Goal: Task Accomplishment & Management: Complete application form

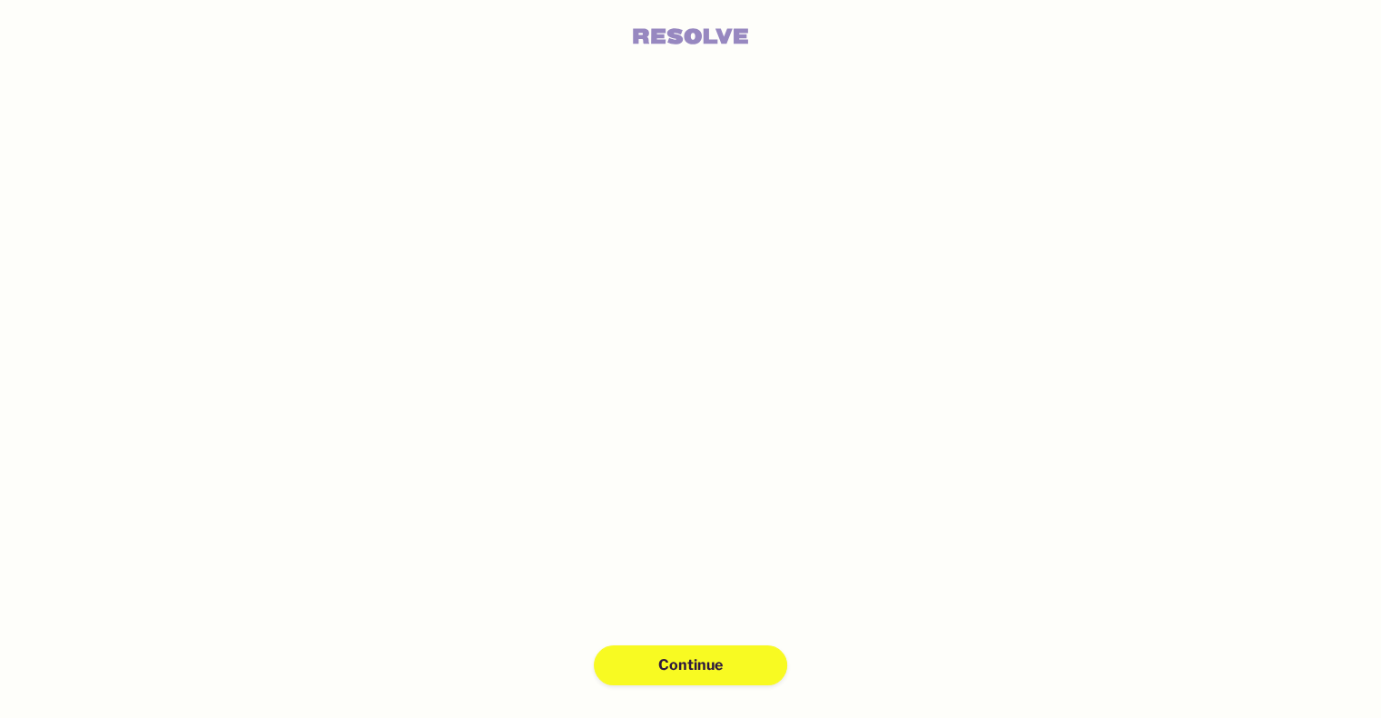
scroll to position [44, 0]
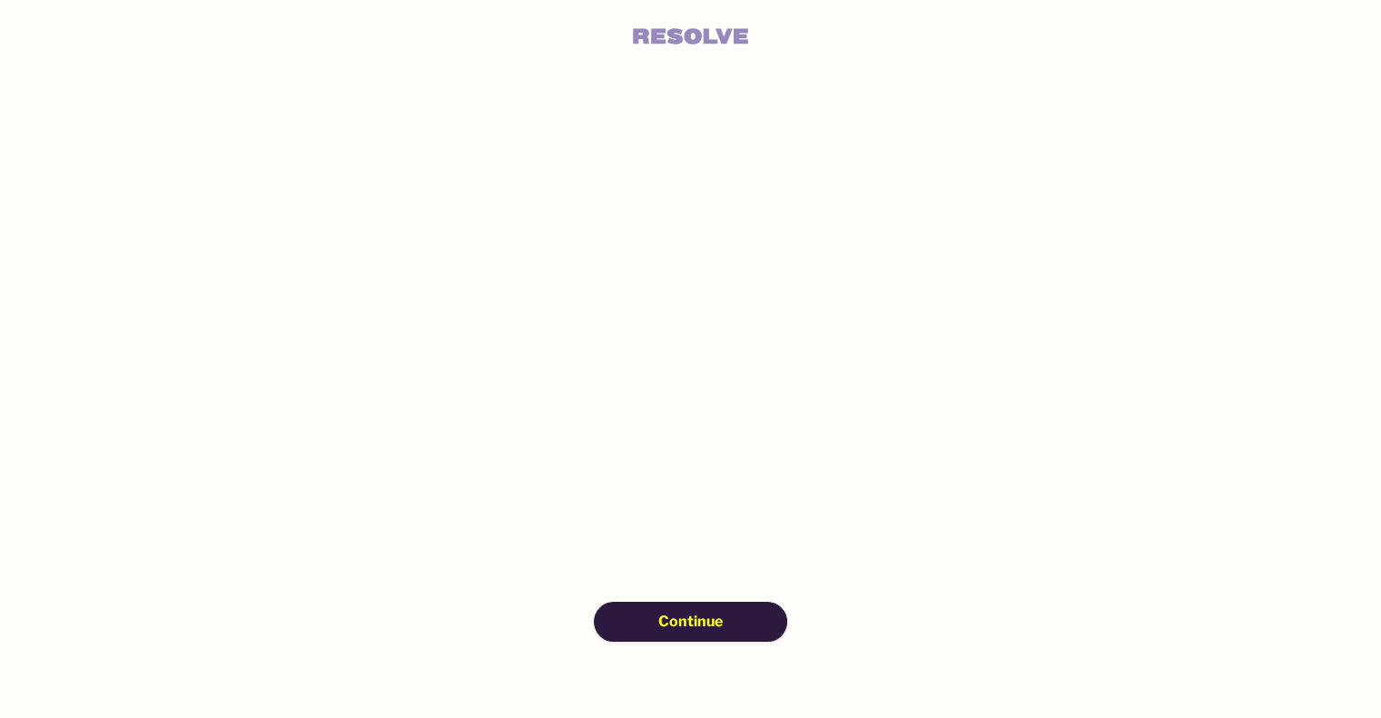
click at [672, 608] on button "Continue" at bounding box center [690, 622] width 193 height 40
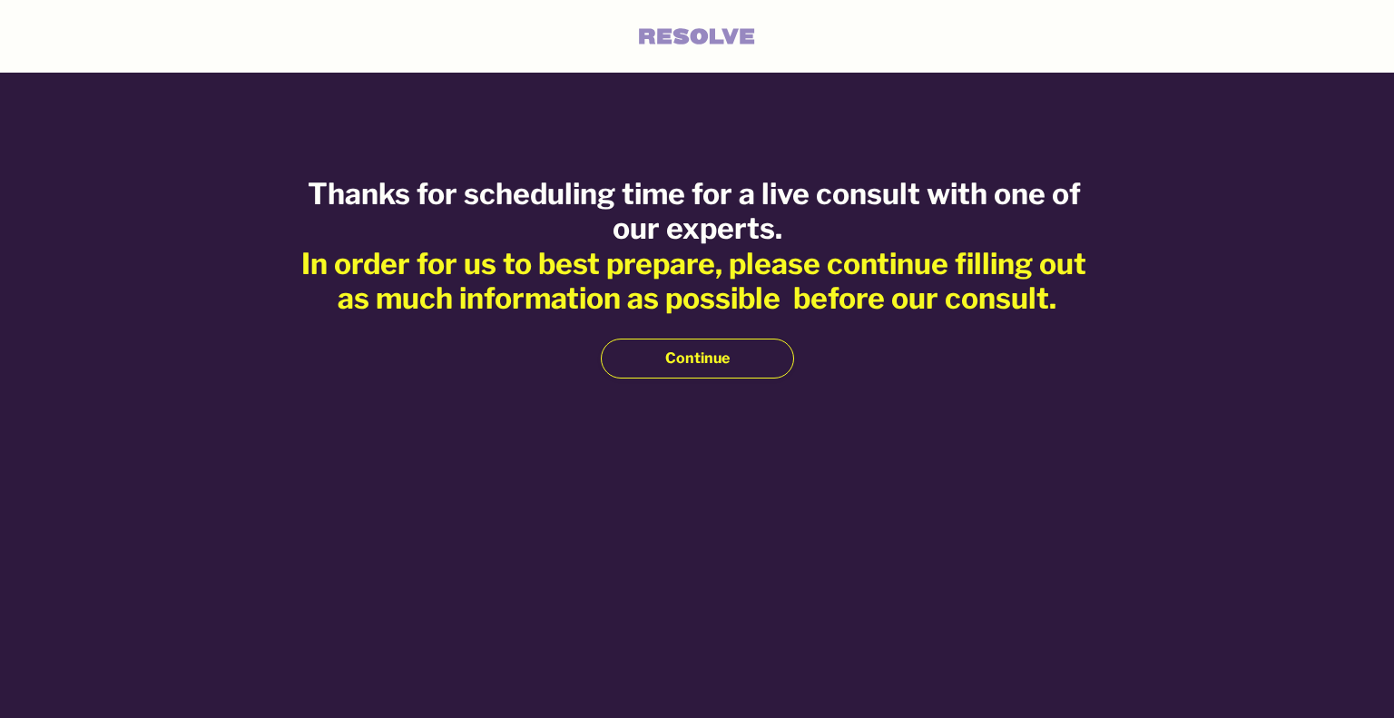
click at [713, 356] on span "Continue" at bounding box center [697, 359] width 64 height 20
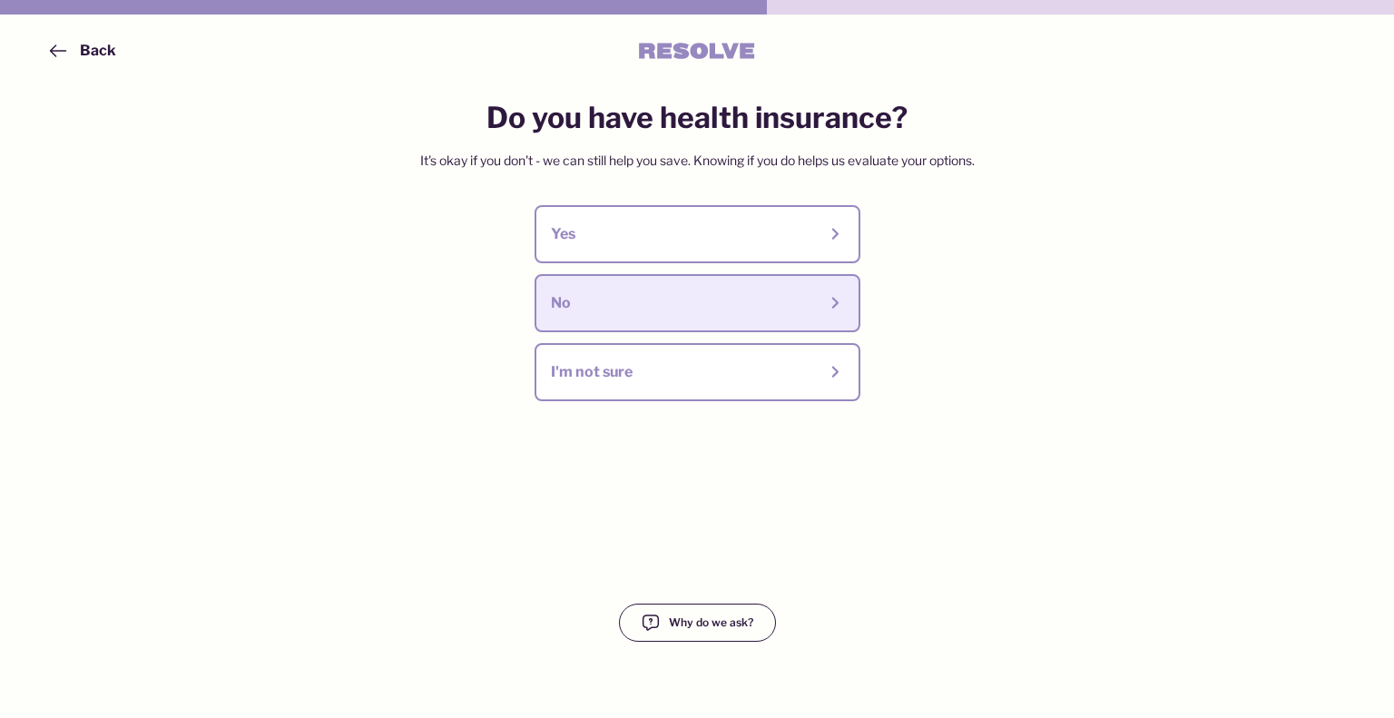
click at [717, 290] on button "No" at bounding box center [698, 303] width 326 height 58
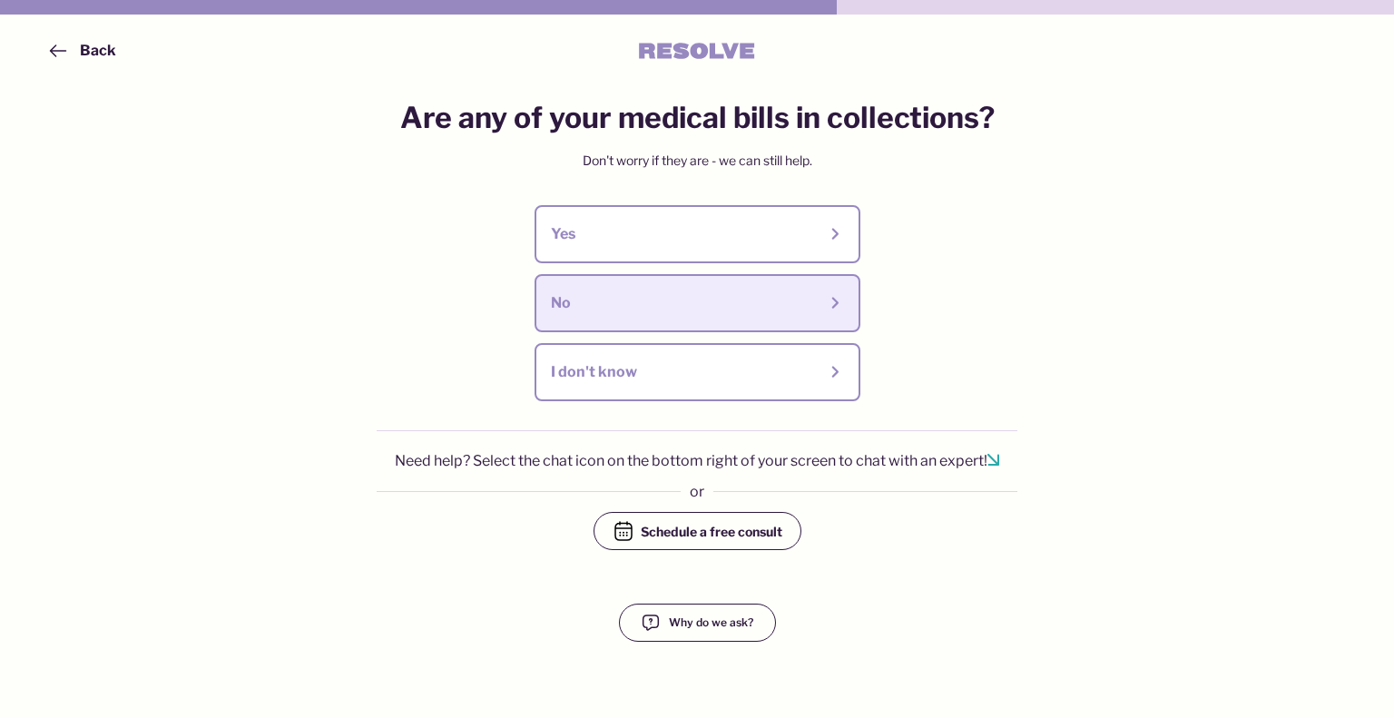
click at [715, 296] on div "No" at bounding box center [684, 303] width 266 height 20
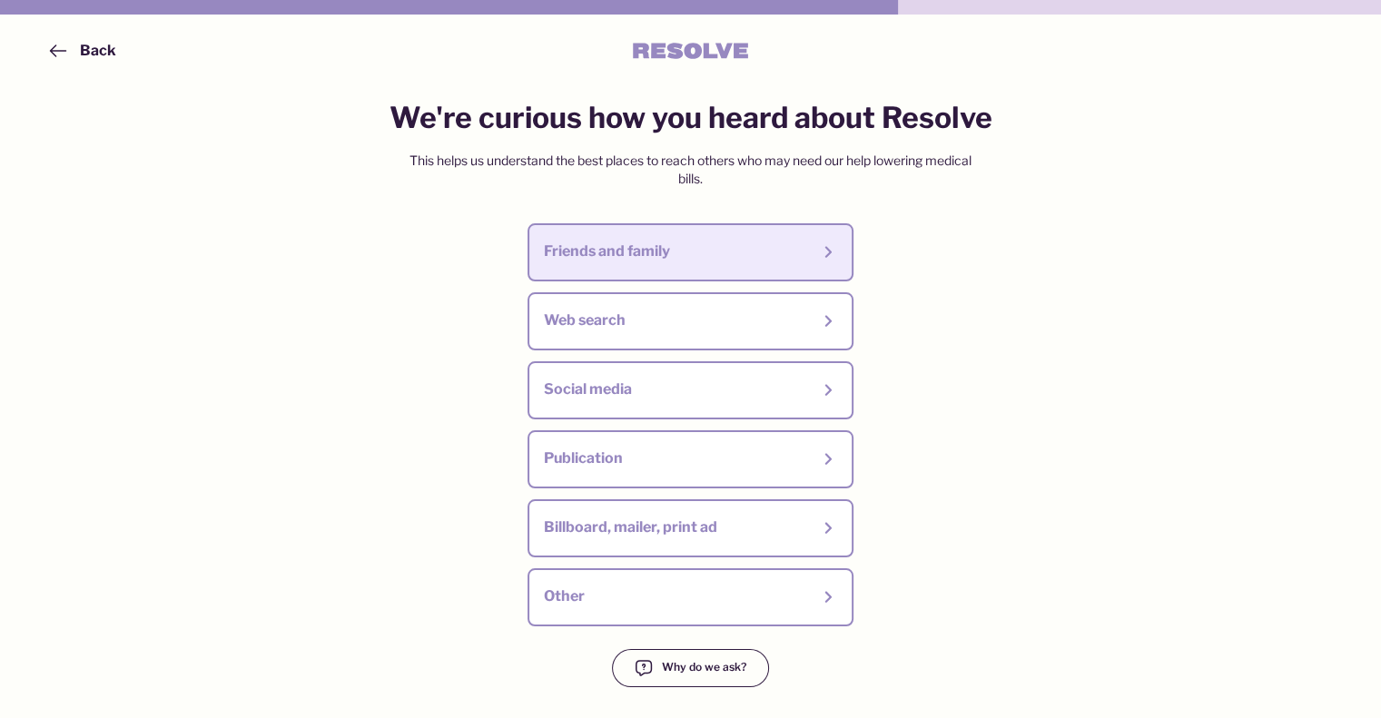
click at [717, 250] on div "Friends and family" at bounding box center [677, 251] width 266 height 20
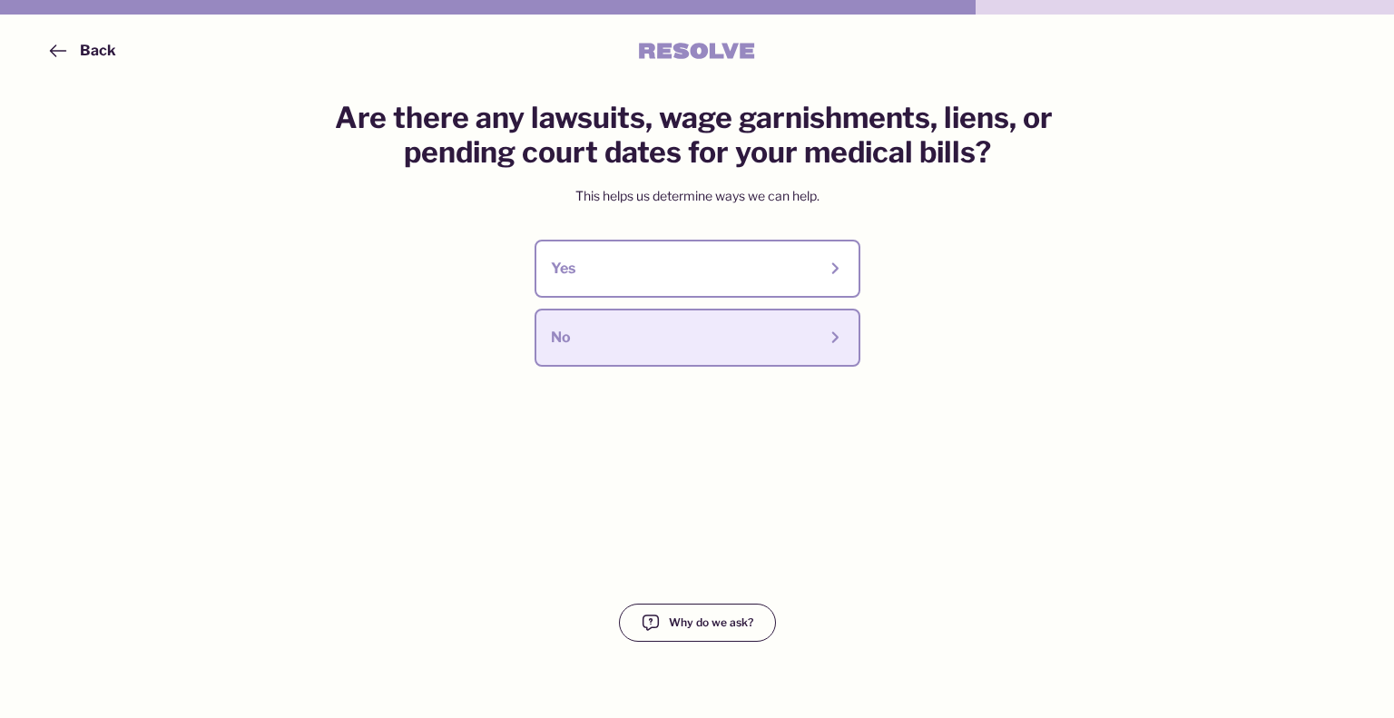
click at [703, 319] on button "No" at bounding box center [698, 338] width 326 height 58
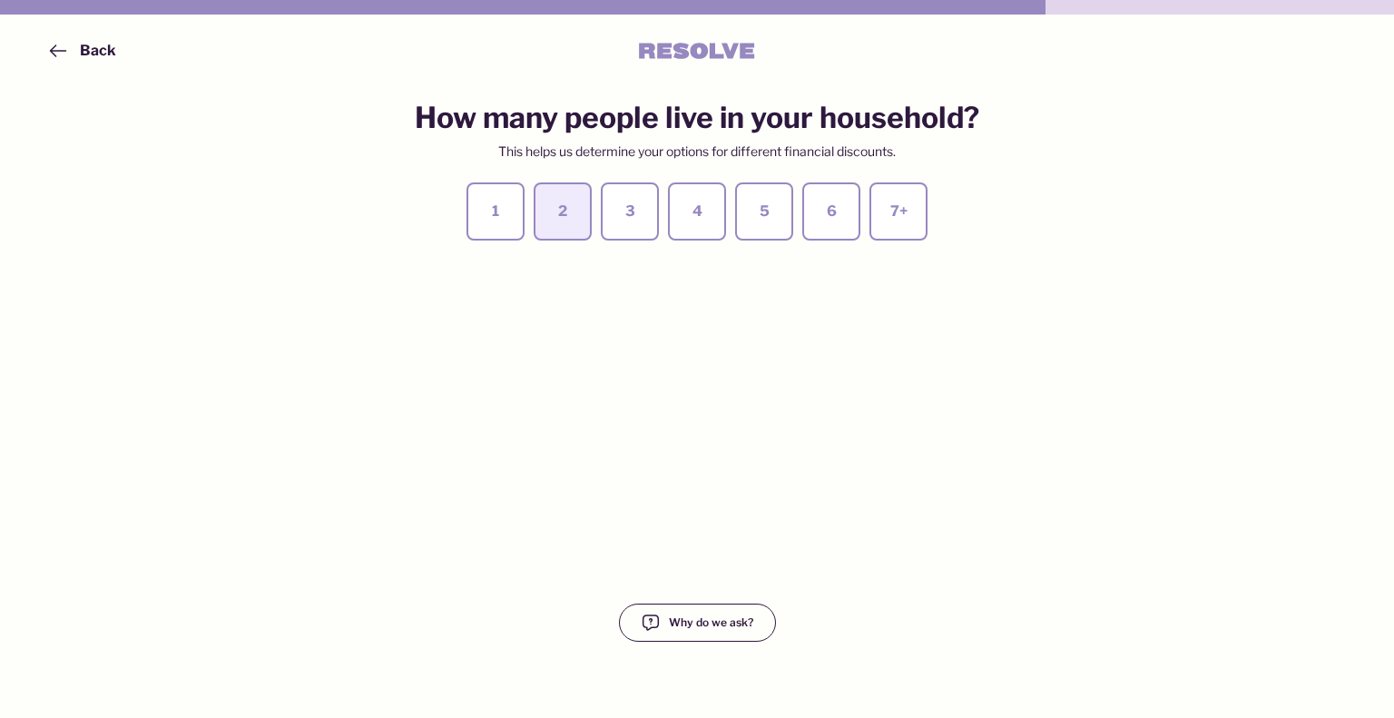
click at [565, 220] on div "2" at bounding box center [562, 212] width 25 height 20
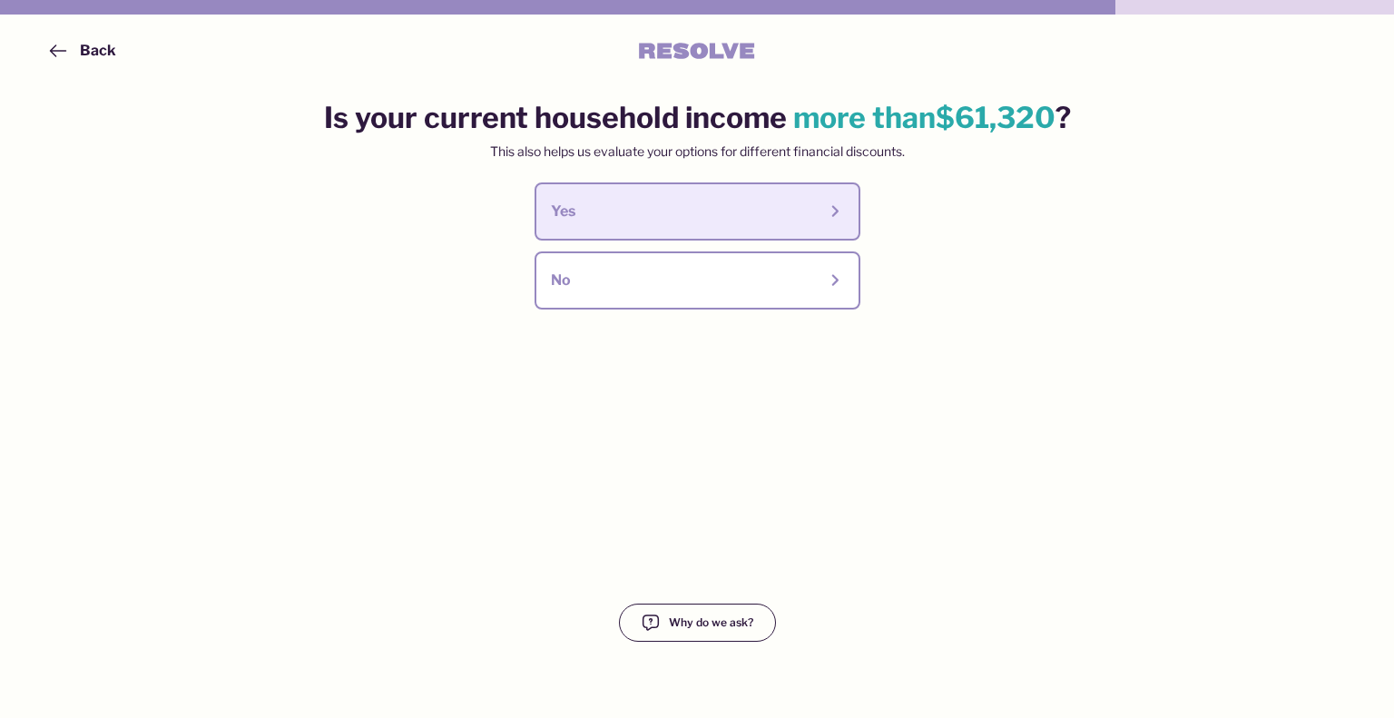
click at [672, 211] on div "Yes" at bounding box center [684, 212] width 266 height 20
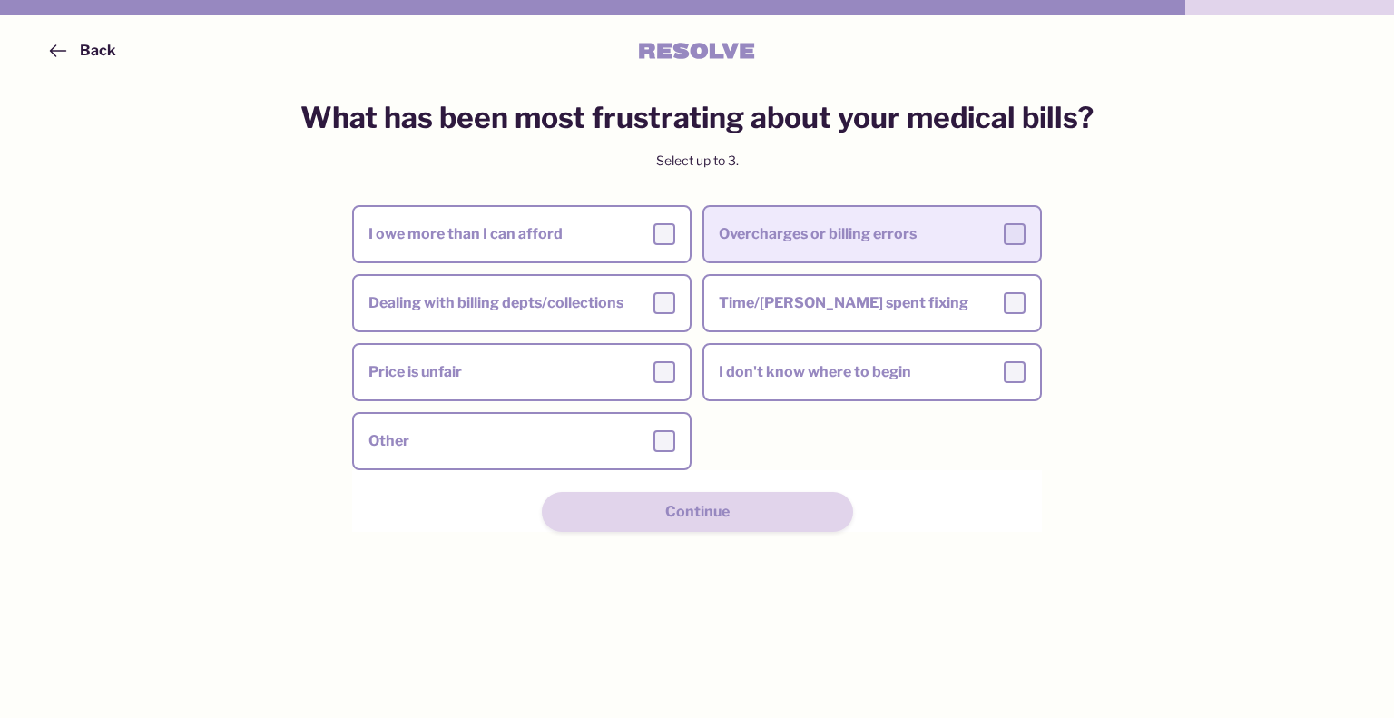
click at [1020, 241] on div at bounding box center [1015, 234] width 22 height 22
click at [0, 0] on input "Overcharges or billing errors" at bounding box center [0, 0] width 0 height 0
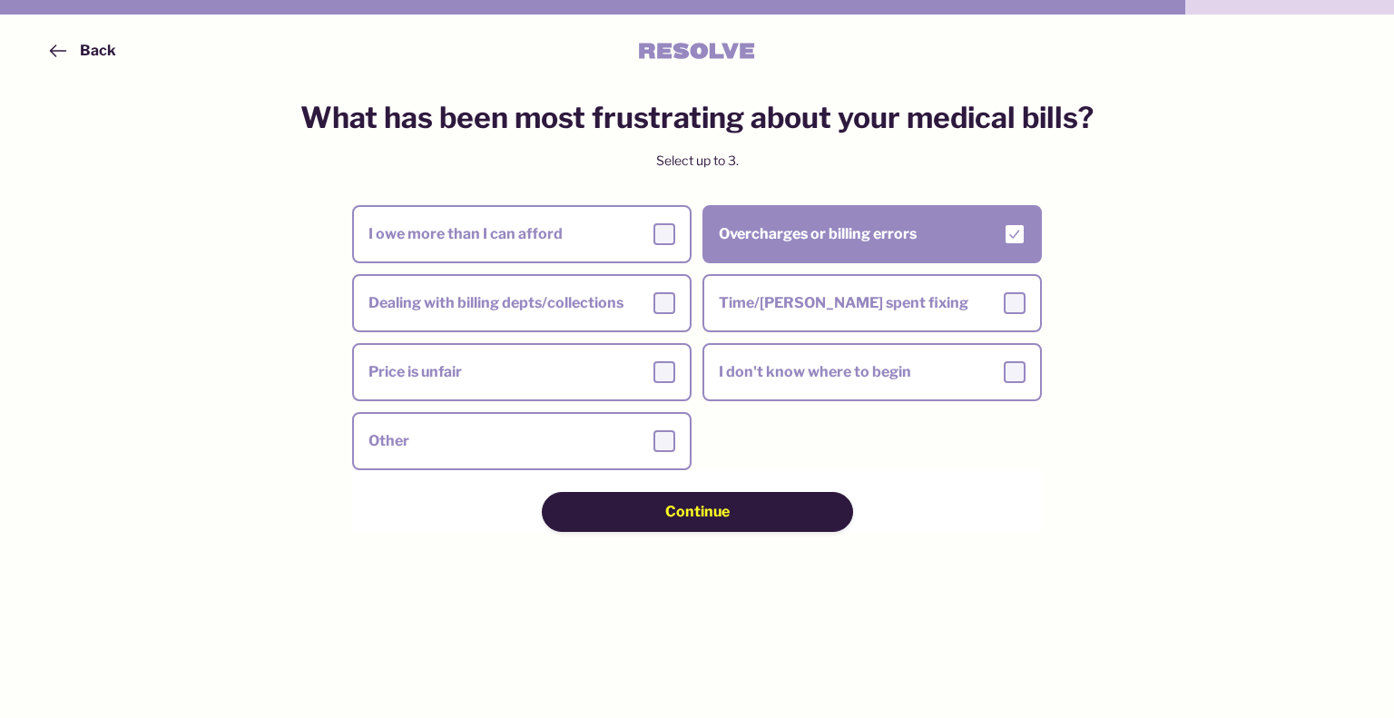
click at [753, 519] on div "Continue" at bounding box center [697, 512] width 182 height 20
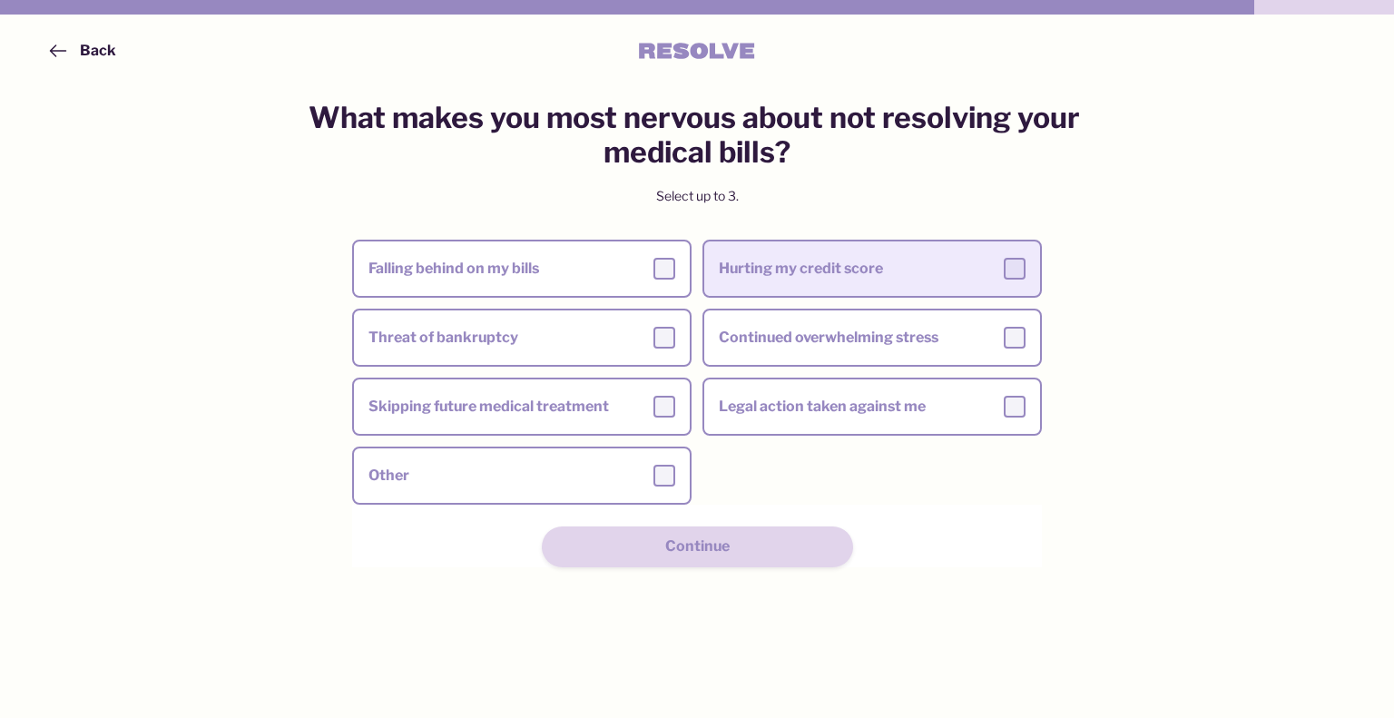
click at [1008, 270] on div at bounding box center [1015, 269] width 22 height 22
click at [0, 0] on input "Hurting my credit score" at bounding box center [0, 0] width 0 height 0
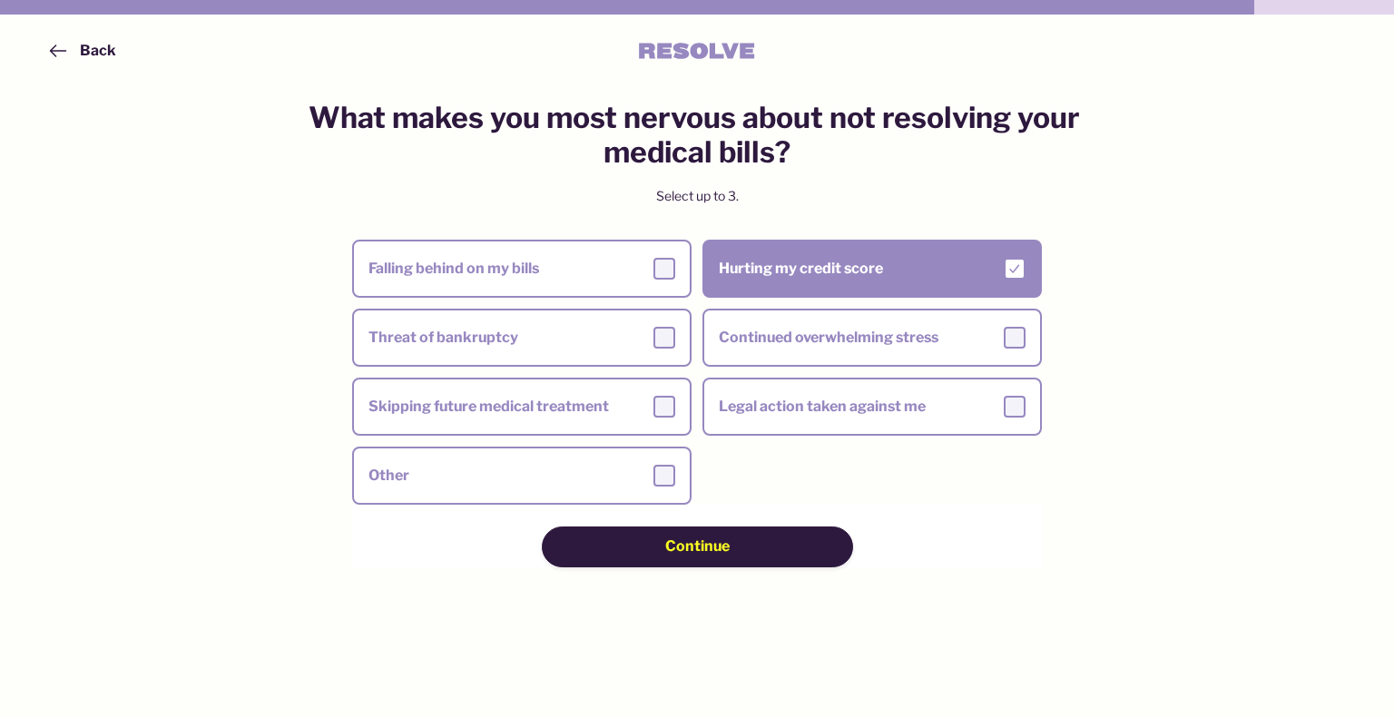
click at [730, 562] on button "Continue" at bounding box center [697, 546] width 311 height 40
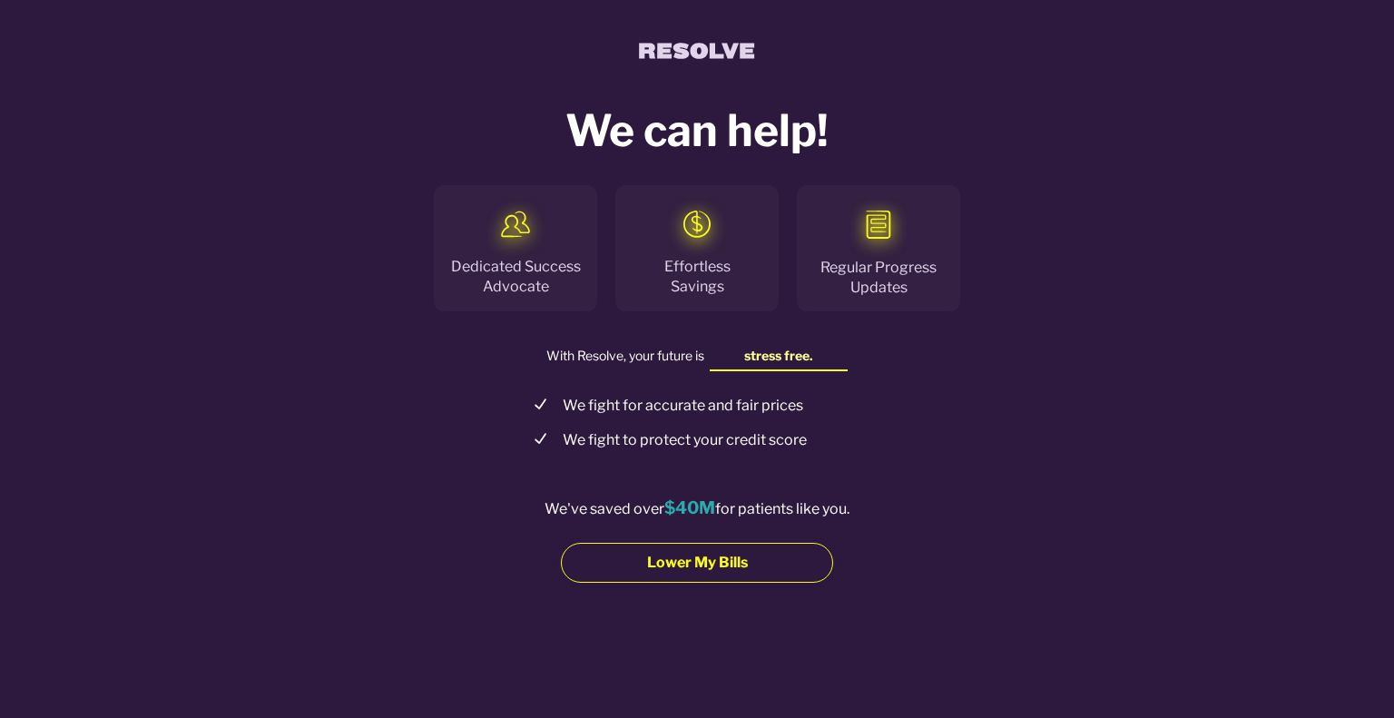
click at [683, 553] on button "Lower My Bills" at bounding box center [697, 563] width 272 height 40
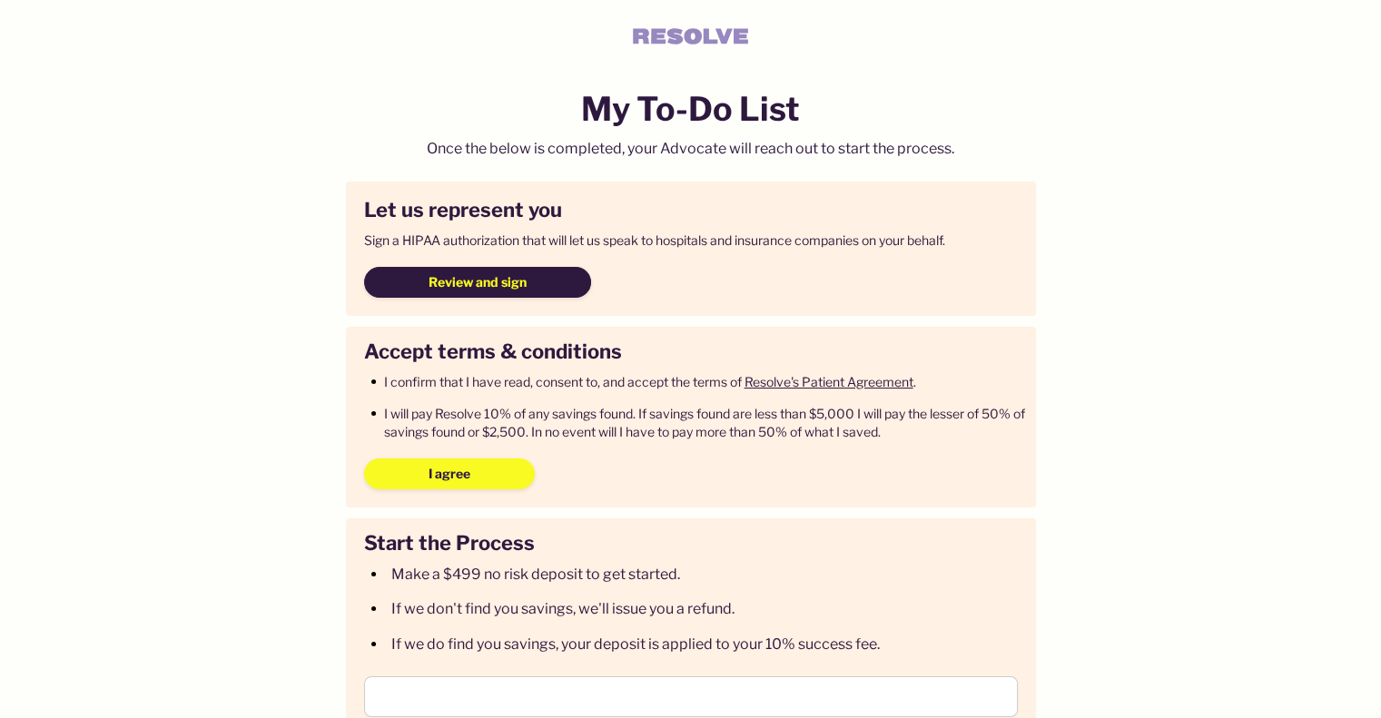
click at [504, 280] on span "Review and sign" at bounding box center [477, 282] width 98 height 18
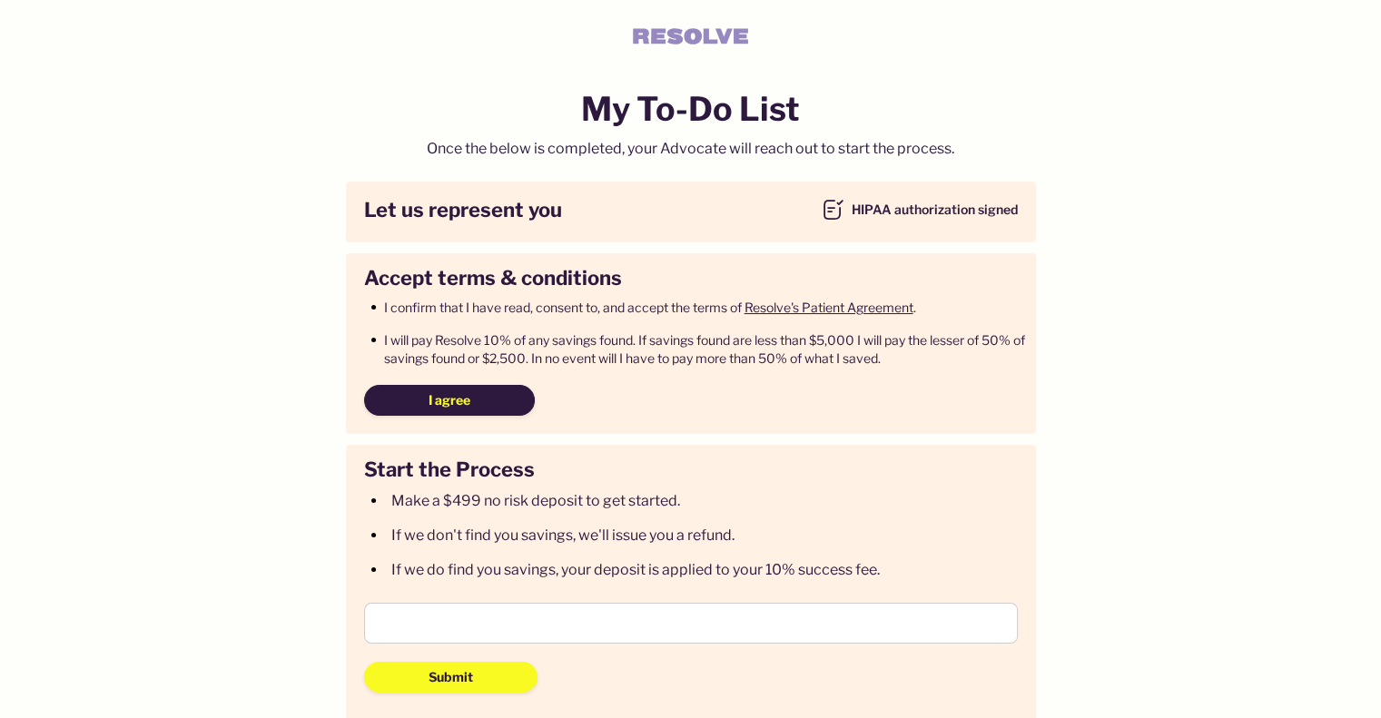
click at [477, 399] on button "I agree" at bounding box center [449, 400] width 171 height 31
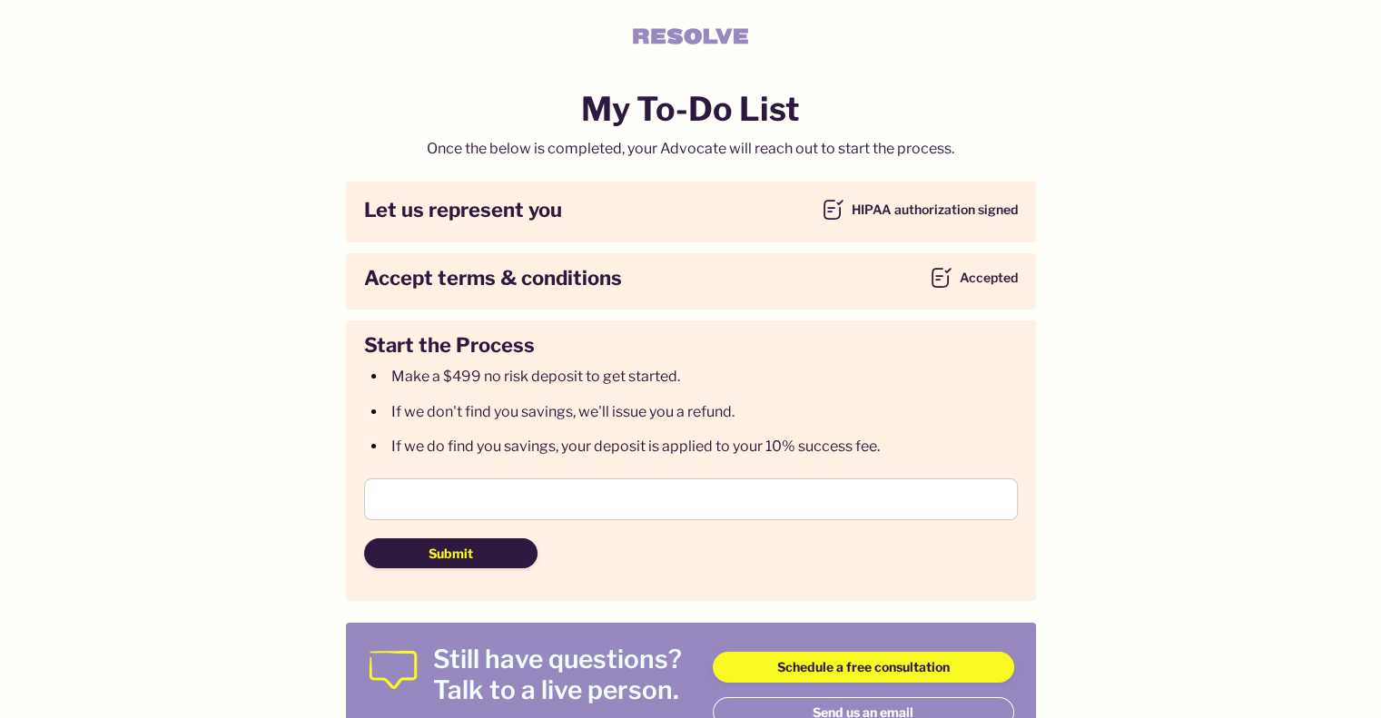
click at [428, 565] on button "Submit" at bounding box center [450, 553] width 173 height 31
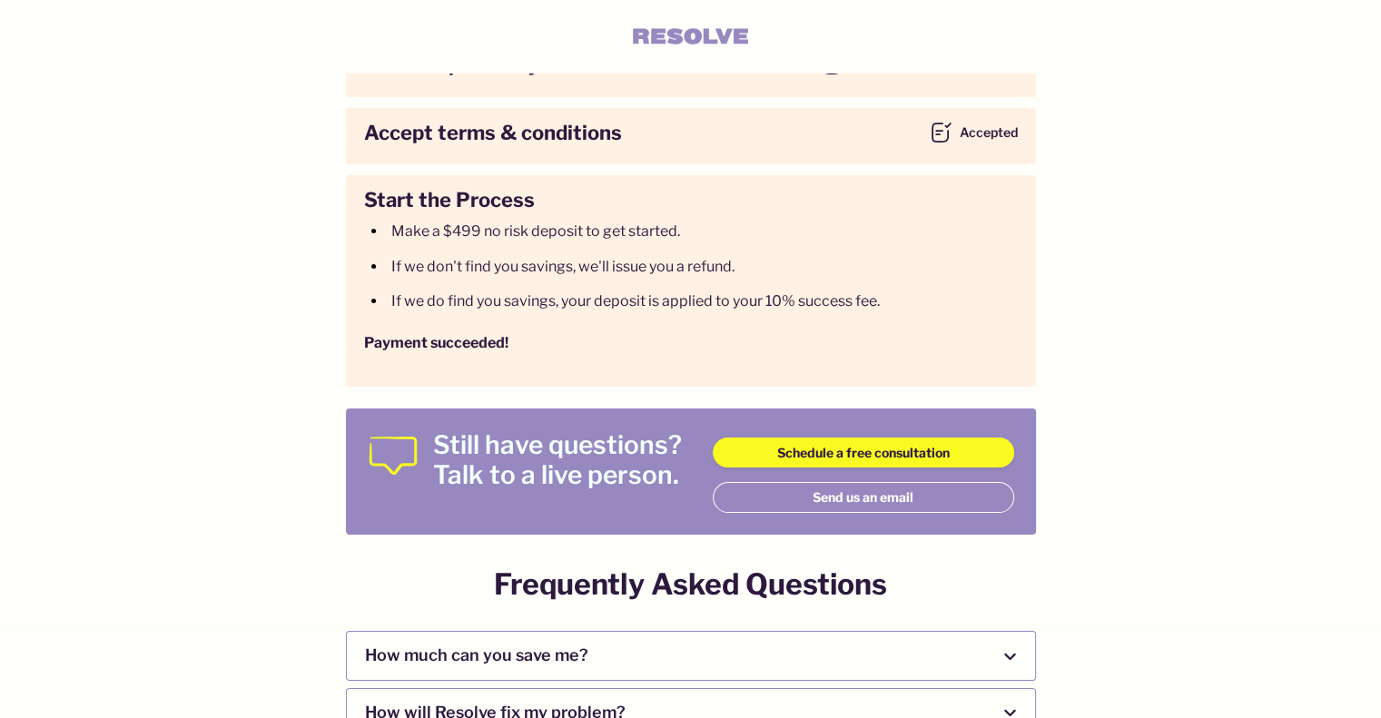
scroll to position [466, 0]
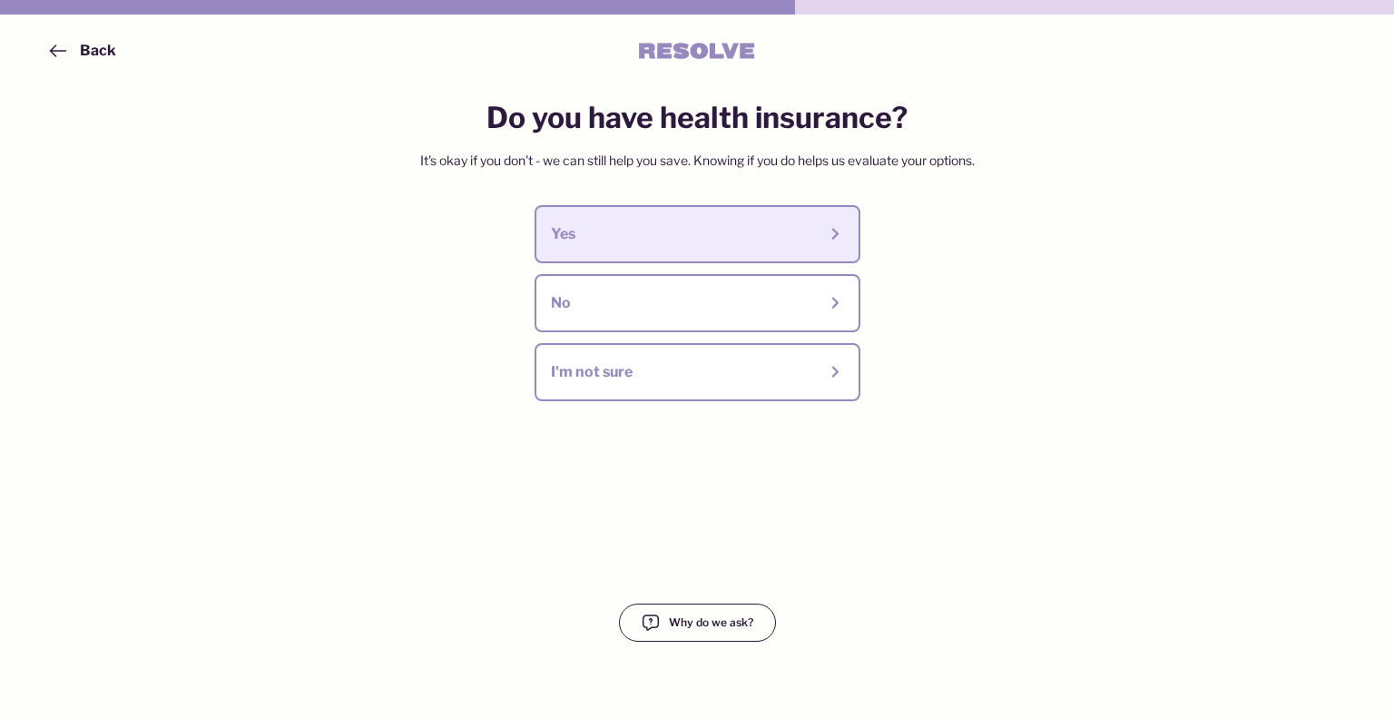
click at [736, 231] on div "Yes" at bounding box center [684, 234] width 266 height 20
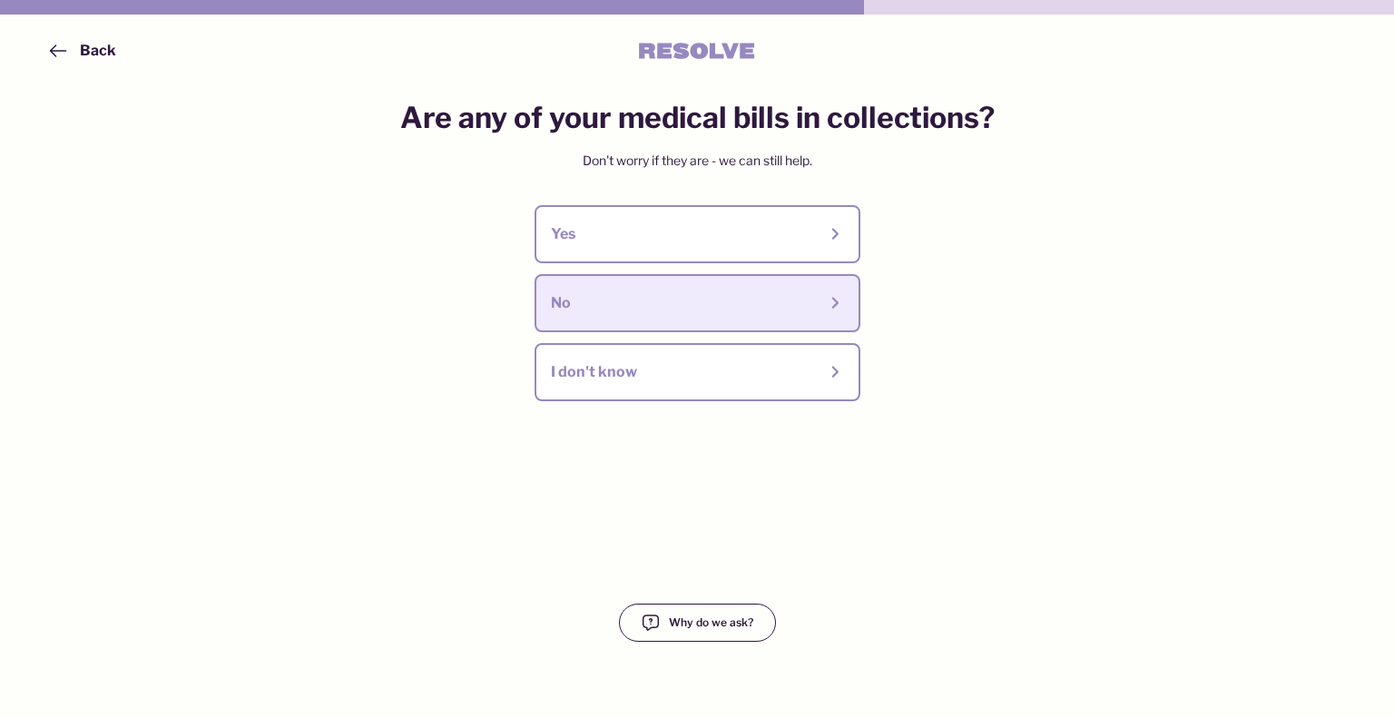
click at [816, 312] on div "No" at bounding box center [684, 303] width 266 height 20
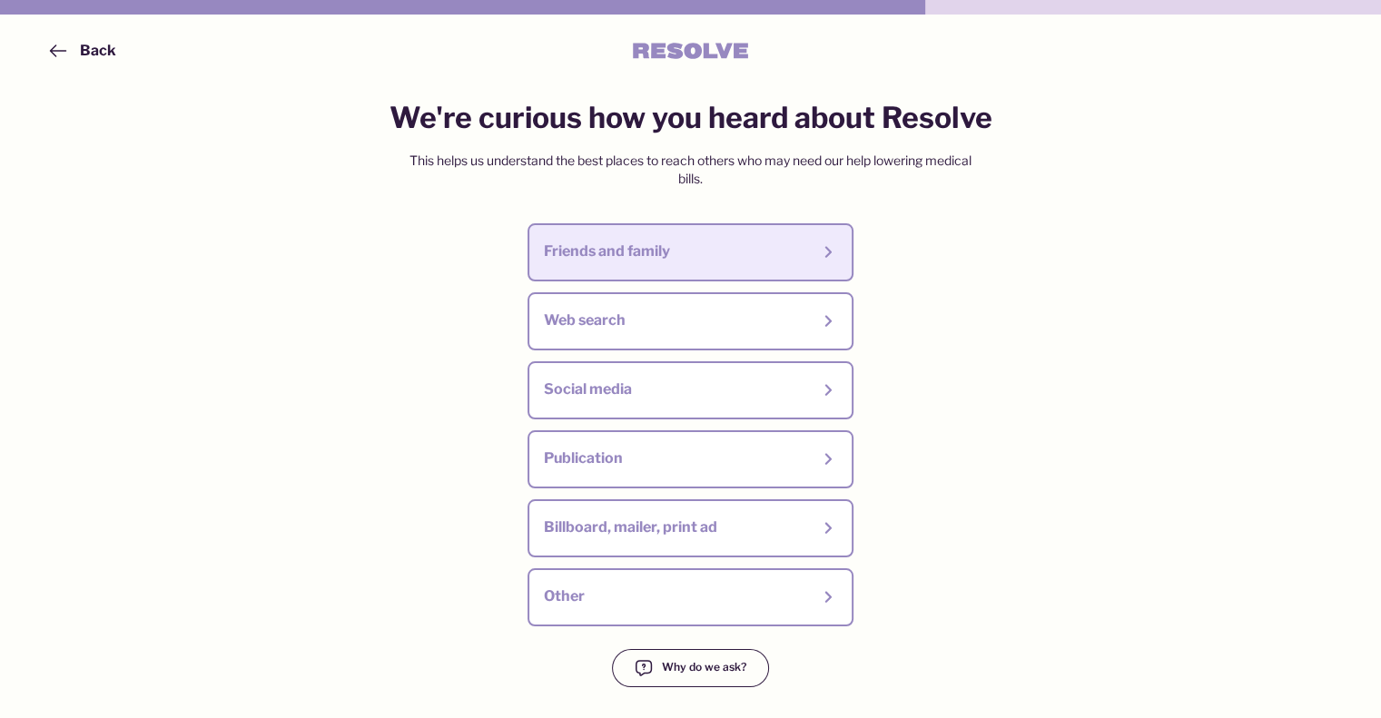
click at [813, 268] on button "Friends and family" at bounding box center [690, 252] width 326 height 58
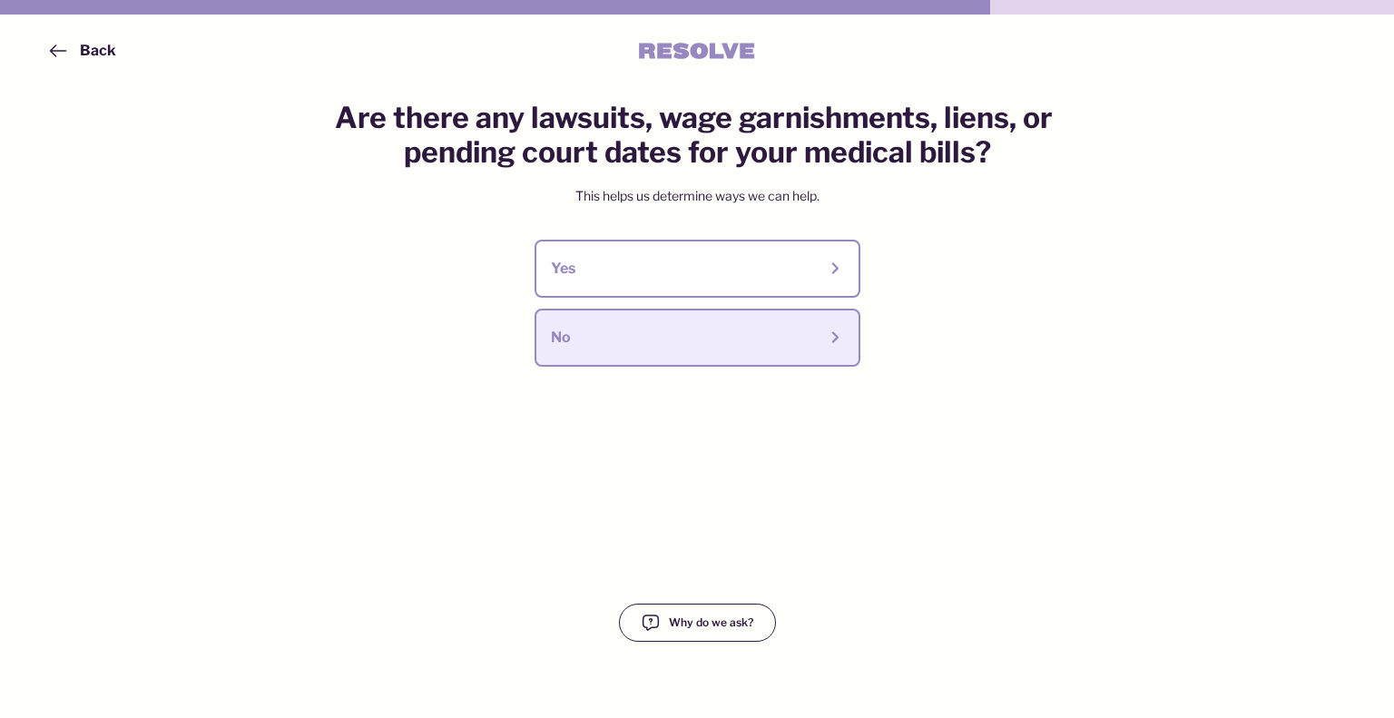
click at [780, 341] on div "No" at bounding box center [684, 338] width 266 height 20
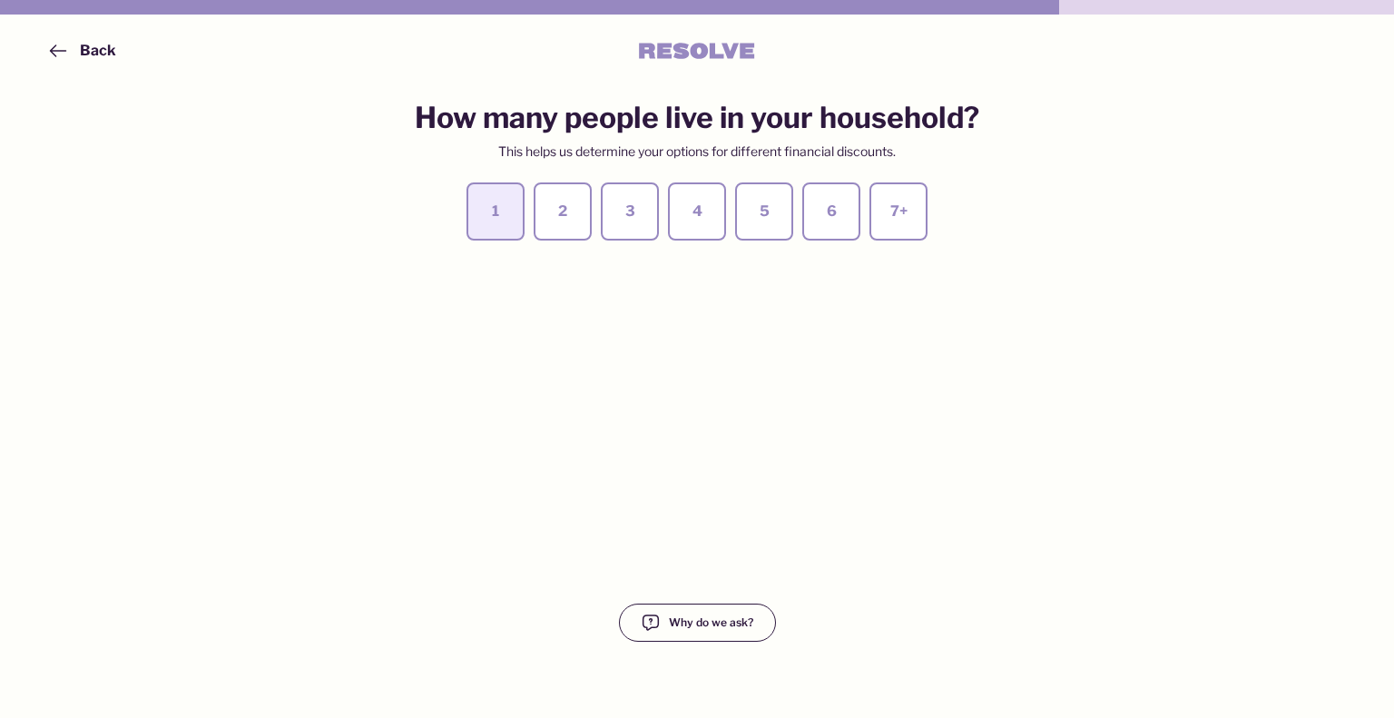
click at [492, 224] on button "1" at bounding box center [496, 211] width 58 height 58
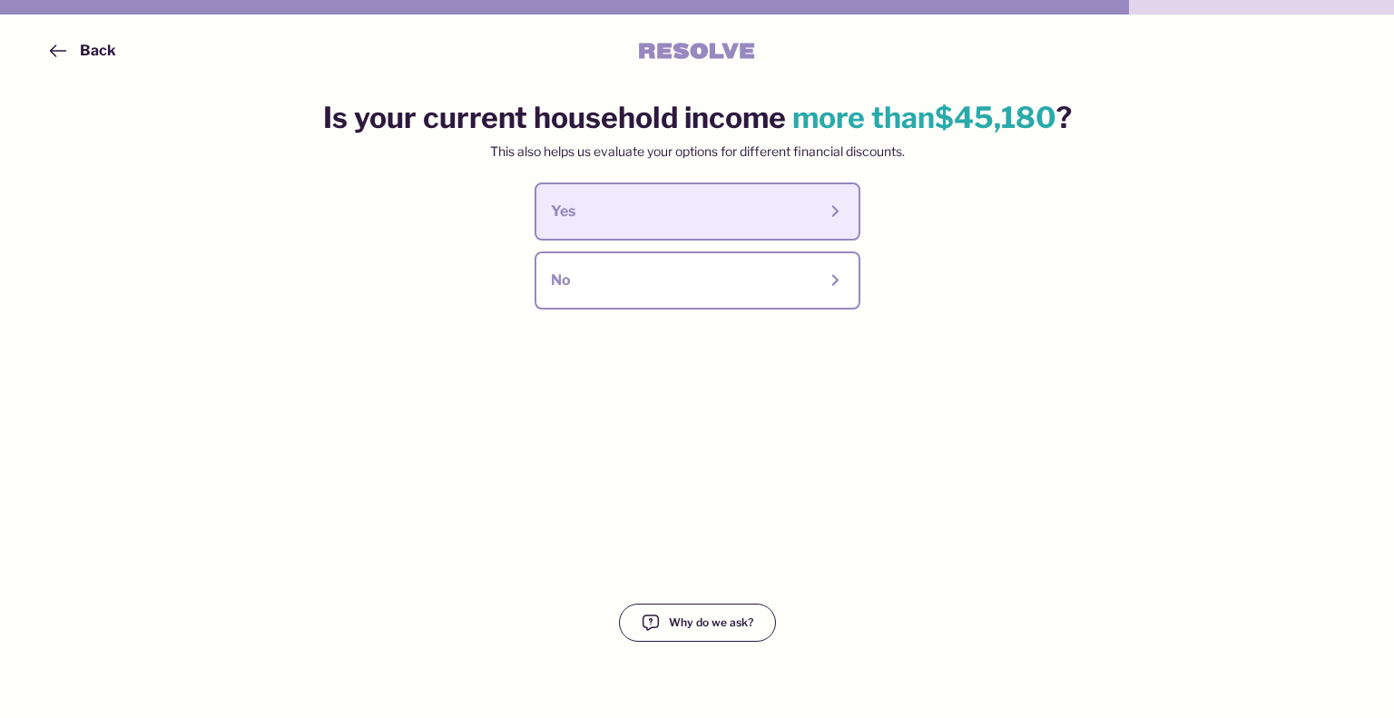
click at [734, 211] on div "Yes" at bounding box center [684, 212] width 266 height 20
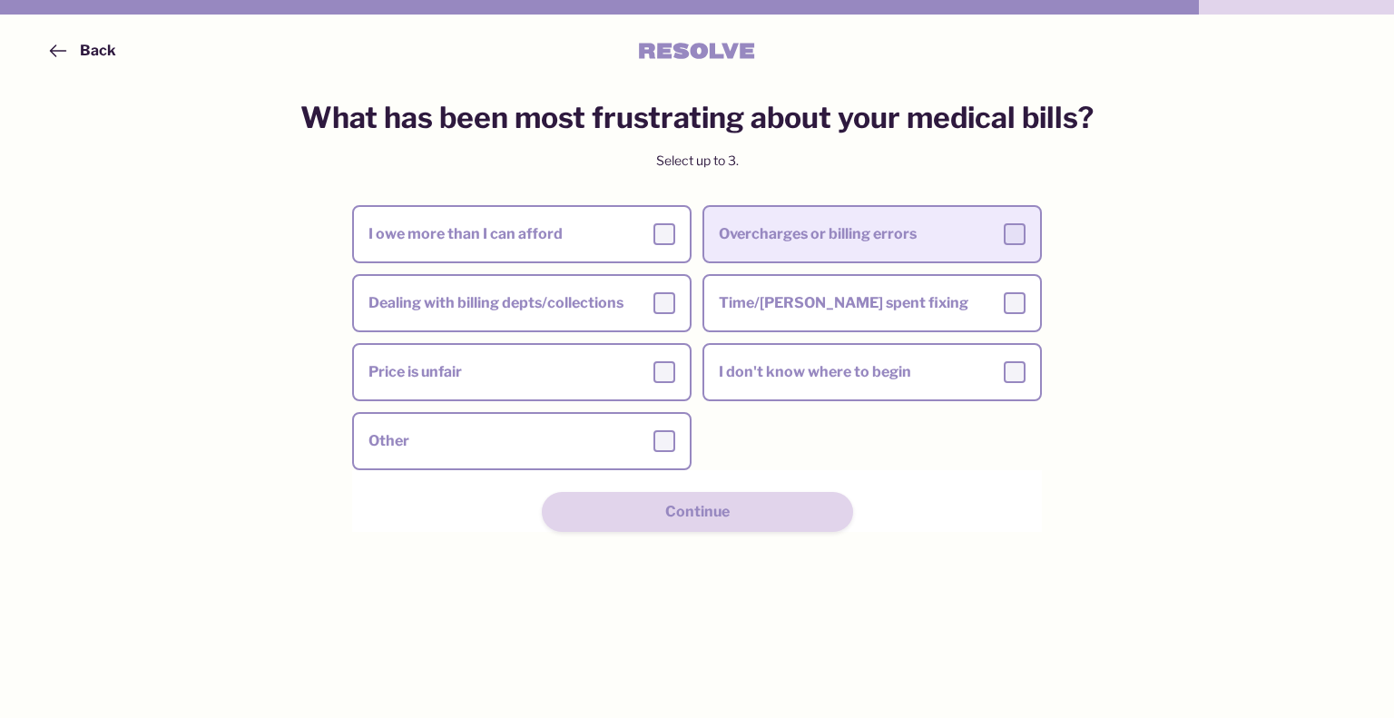
drag, startPoint x: 1027, startPoint y: 233, endPoint x: 983, endPoint y: 256, distance: 49.9
click at [1026, 233] on label "Overcharges or billing errors" at bounding box center [872, 234] width 336 height 51
click at [0, 0] on input "Overcharges or billing errors" at bounding box center [0, 0] width 0 height 0
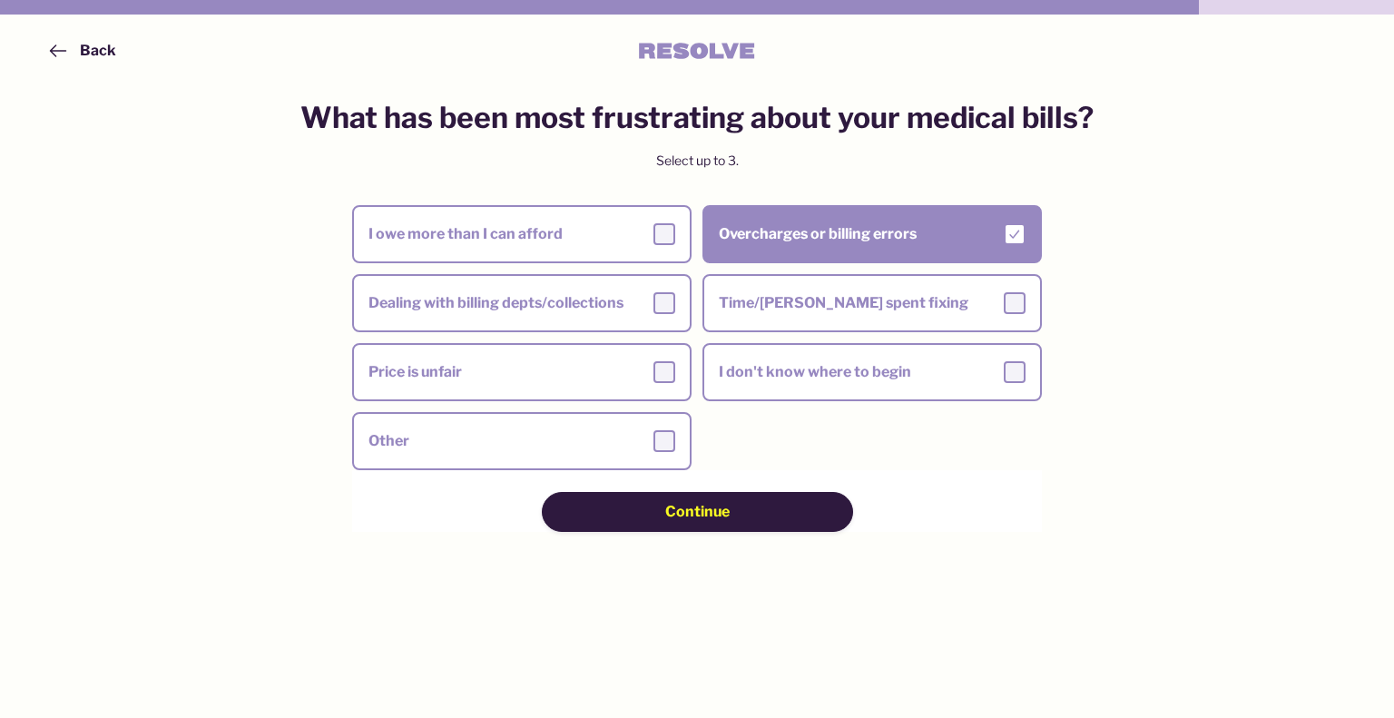
click at [709, 507] on span "Continue" at bounding box center [697, 512] width 64 height 20
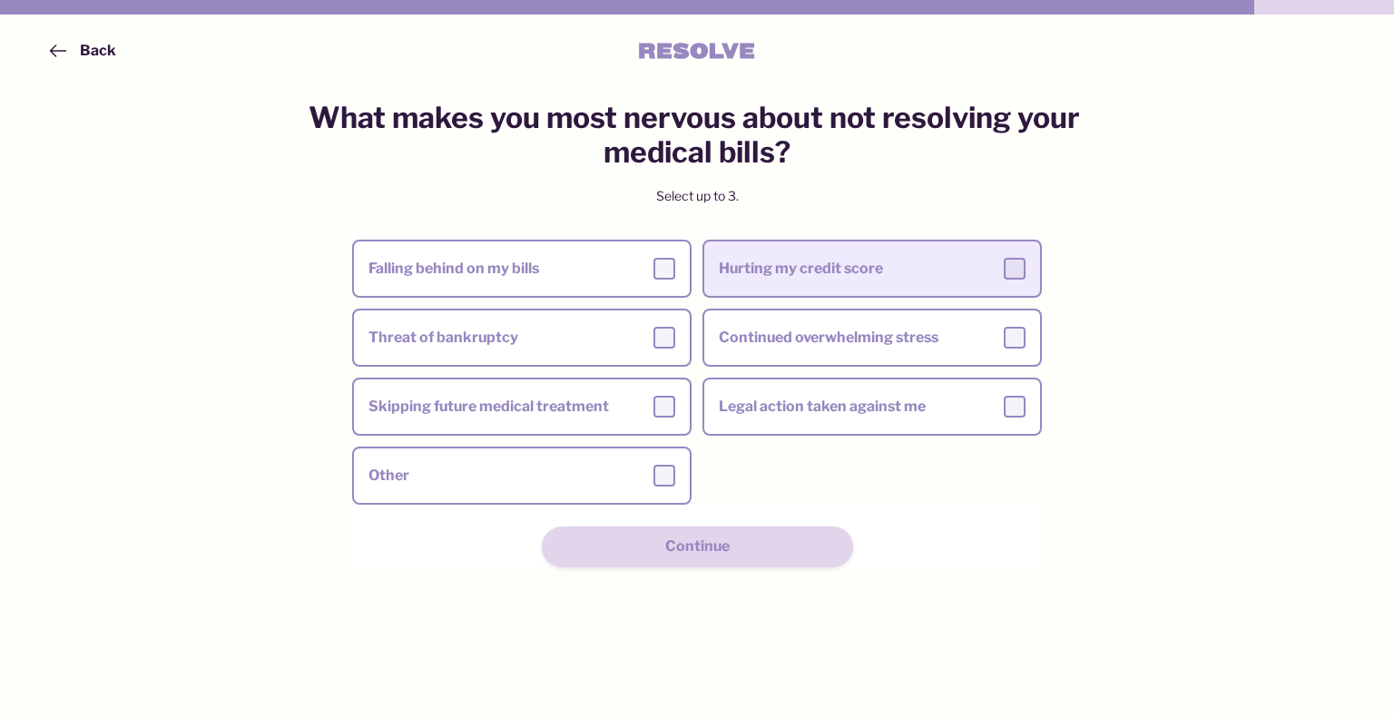
click at [1021, 268] on div at bounding box center [1015, 269] width 22 height 22
click at [0, 0] on input "Hurting my credit score" at bounding box center [0, 0] width 0 height 0
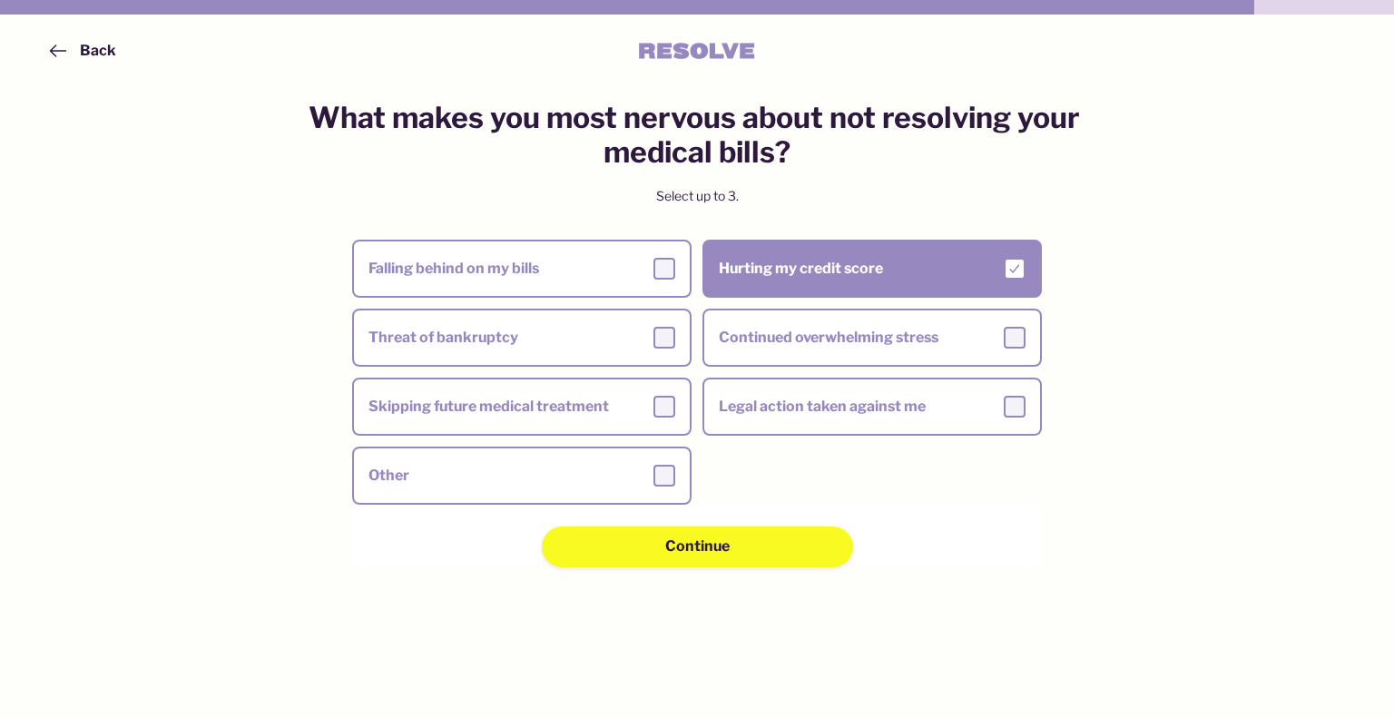
click at [635, 575] on div "What makes you most nervous about not resolving your medical bills? Select up t…" at bounding box center [697, 382] width 886 height 563
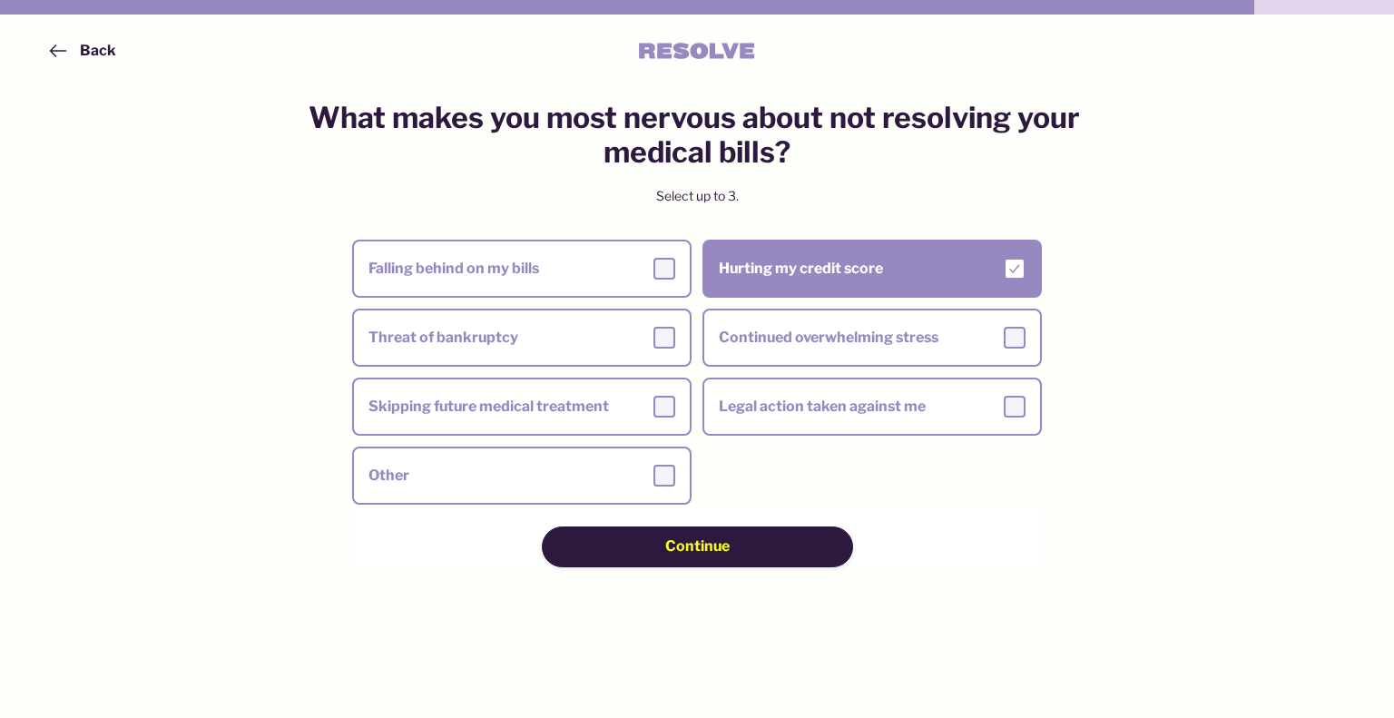
click at [632, 547] on div "Continue" at bounding box center [697, 546] width 182 height 20
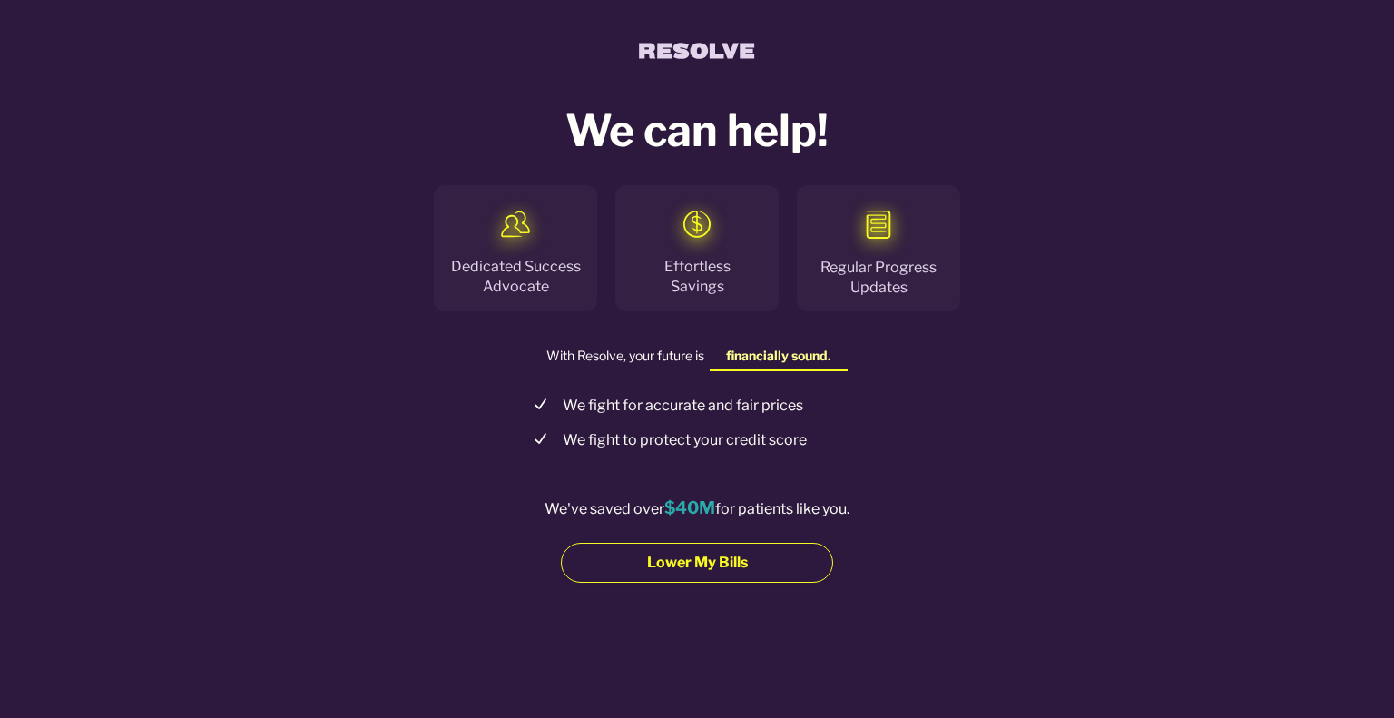
click at [759, 555] on div "Lower My Bills" at bounding box center [696, 563] width 143 height 20
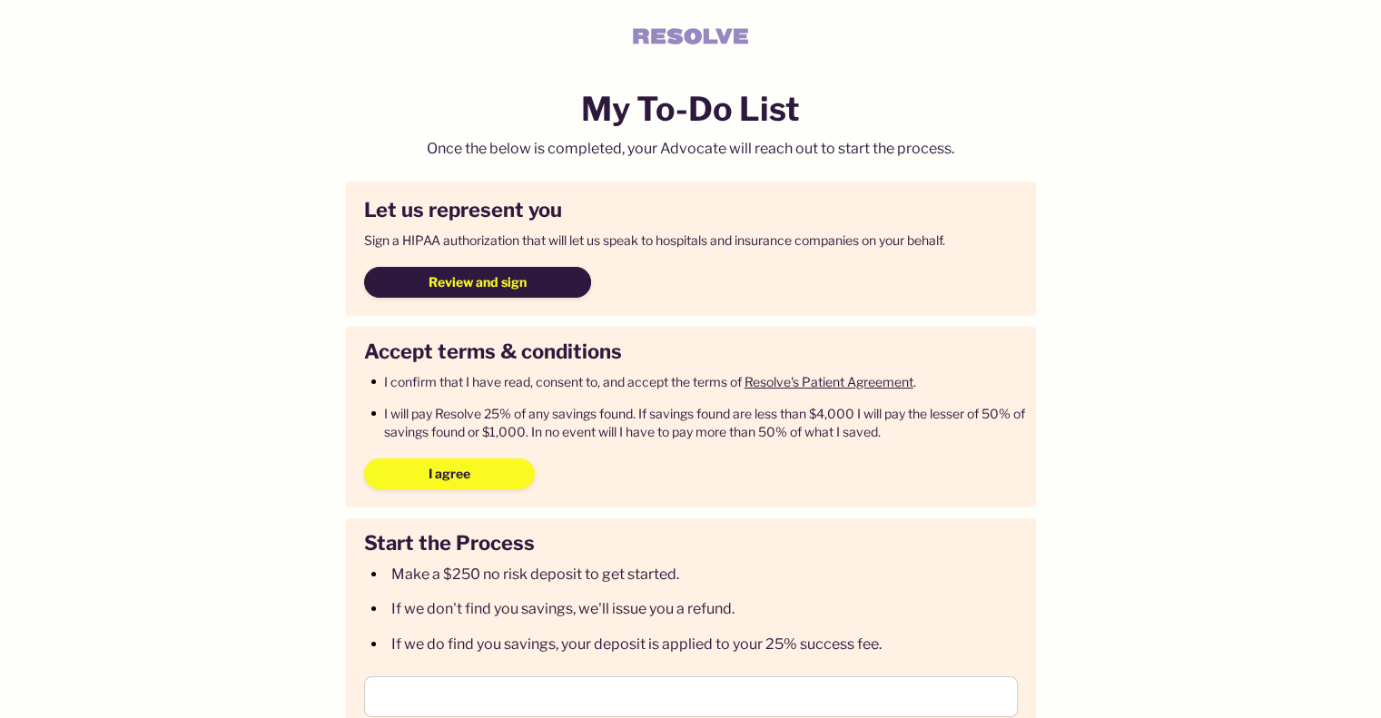
click at [531, 280] on button "Review and sign" at bounding box center [477, 282] width 227 height 31
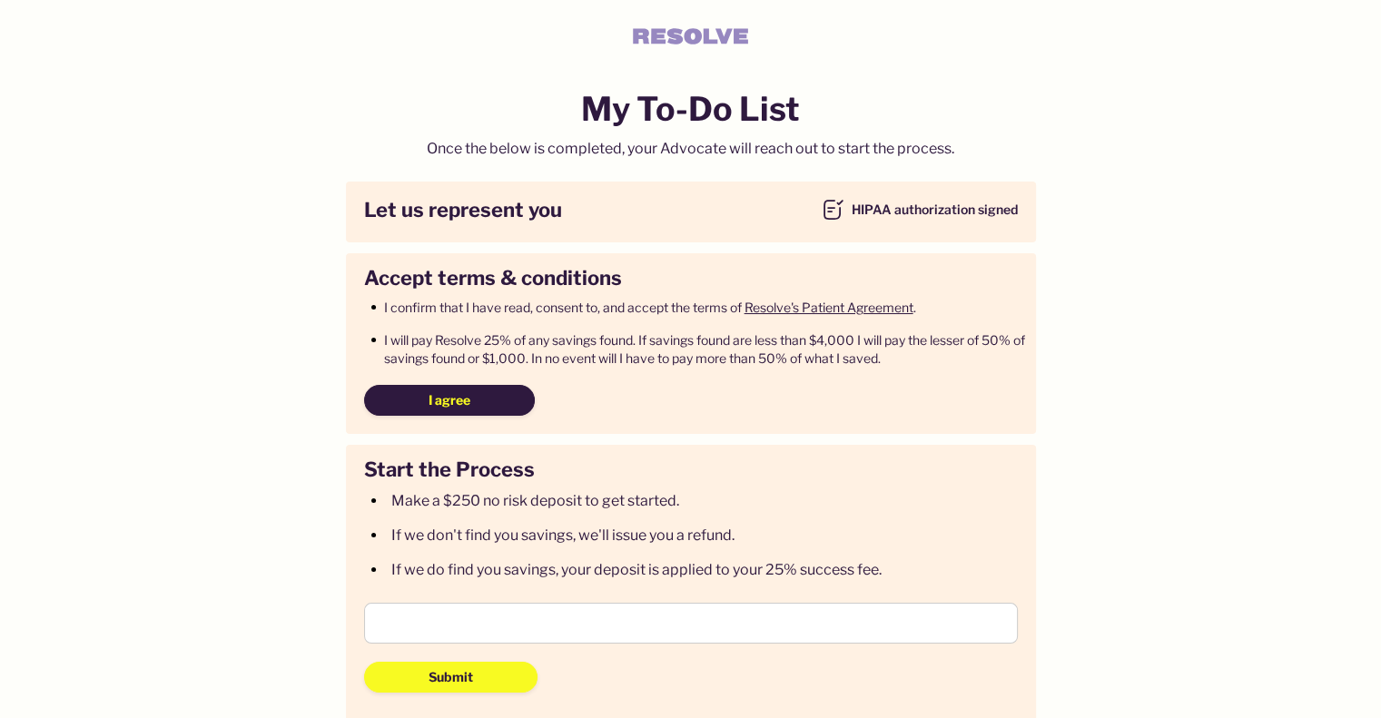
click at [438, 395] on span "I agree" at bounding box center [449, 400] width 42 height 18
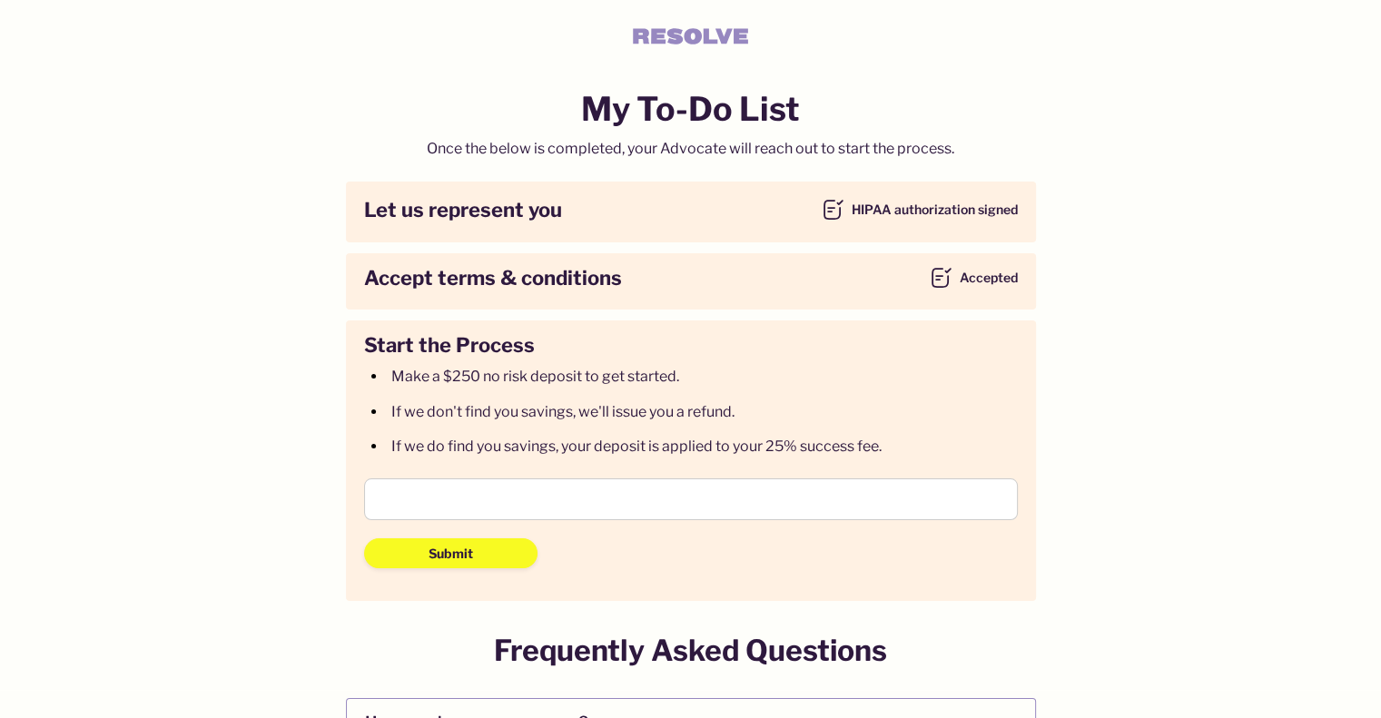
click at [420, 510] on div at bounding box center [691, 498] width 654 height 41
click at [458, 559] on span "Submit" at bounding box center [450, 554] width 44 height 18
